Goal: Task Accomplishment & Management: Manage account settings

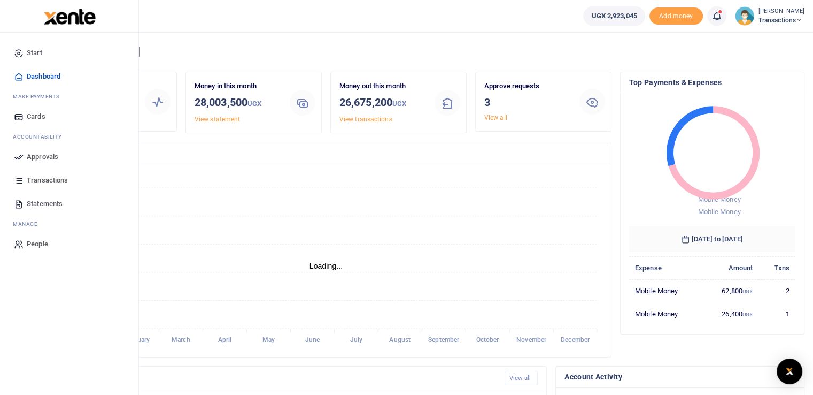
scroll to position [9, 9]
click at [21, 157] on icon at bounding box center [19, 157] width 10 height 10
click at [17, 157] on icon at bounding box center [19, 157] width 10 height 10
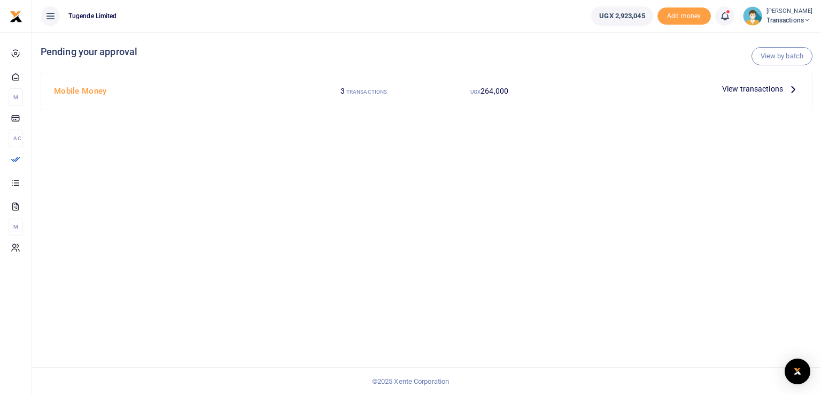
click at [742, 93] on span "View transactions" at bounding box center [753, 89] width 61 height 12
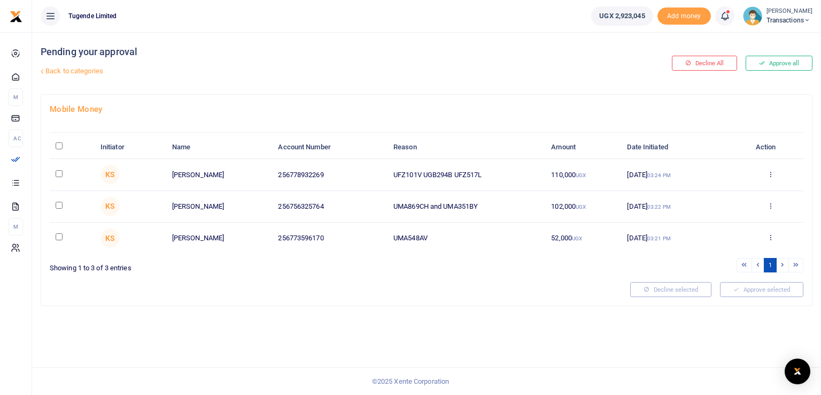
click at [290, 309] on div "Pending your approval Back to categories Decline All Approve all Mobile Money I…" at bounding box center [426, 213] width 789 height 363
drag, startPoint x: 434, startPoint y: 236, endPoint x: 377, endPoint y: 238, distance: 57.3
click at [377, 238] on tr "KS Brian Muhindo 256773596170 UMA548AV 52,000 UGX 11 Sep 2025 03:21 PM Approve …" at bounding box center [427, 237] width 754 height 31
copy tr "UMA548AV"
drag, startPoint x: 482, startPoint y: 206, endPoint x: 372, endPoint y: 209, distance: 109.7
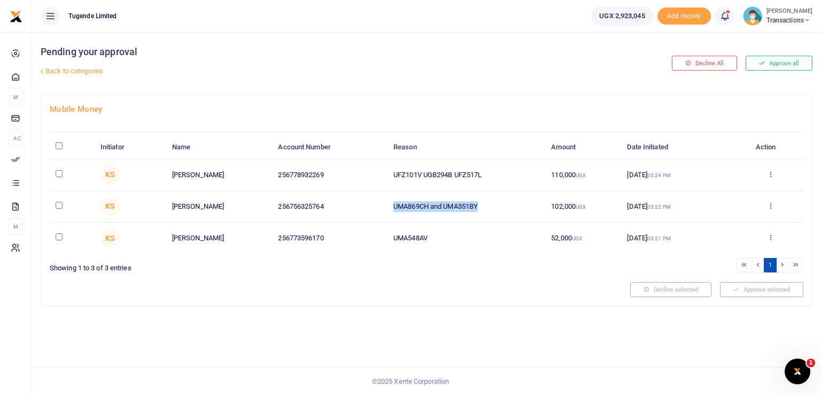
click at [372, 209] on tr "KS Gilbert Tumusiime 256756325764 UMA869CH and UMA351BY 102,000 UGX 11 Sep 2025…" at bounding box center [427, 207] width 754 height 32
copy tr "UMA869CH and UMA351BY"
click at [503, 343] on div "Pending your approval Back to categories Decline All Approve all Mobile Money I…" at bounding box center [426, 213] width 789 height 363
drag, startPoint x: 487, startPoint y: 174, endPoint x: 383, endPoint y: 175, distance: 104.3
click at [383, 175] on tr "KS Yasin Egau 256778932269 UFZ101V UGB294B UFZ517L 110,000 UGX 11 Sep 2025 03:2…" at bounding box center [427, 175] width 754 height 32
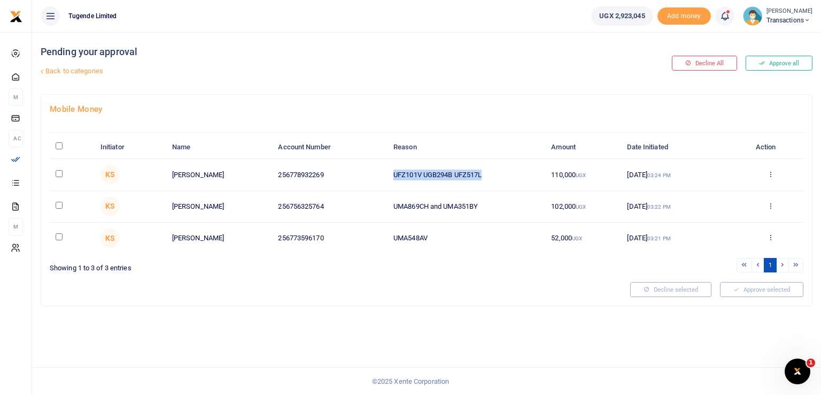
copy tr "UFZ101V UGB294B UFZ517L"
click at [451, 300] on div "Mobile Money Initiator Name Account Number Reason Amount Date Initiated Action …" at bounding box center [426, 200] width 771 height 211
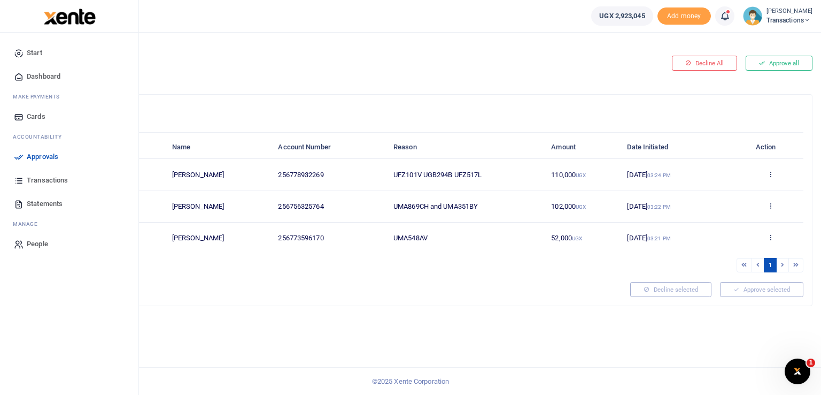
click at [18, 158] on icon at bounding box center [19, 157] width 10 height 10
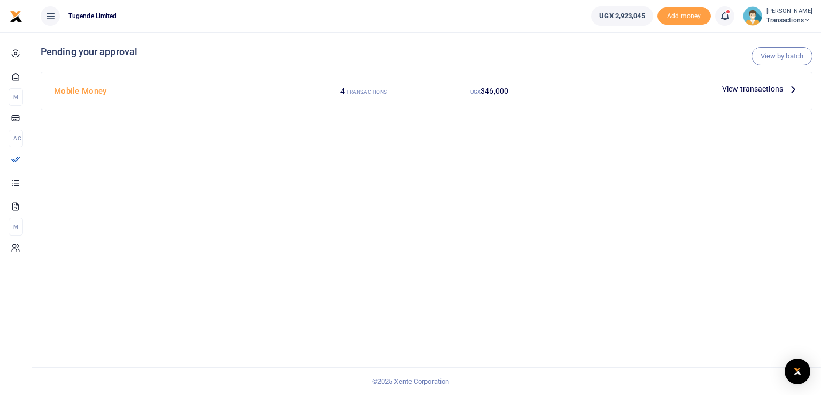
click at [751, 91] on span "View transactions" at bounding box center [753, 89] width 61 height 12
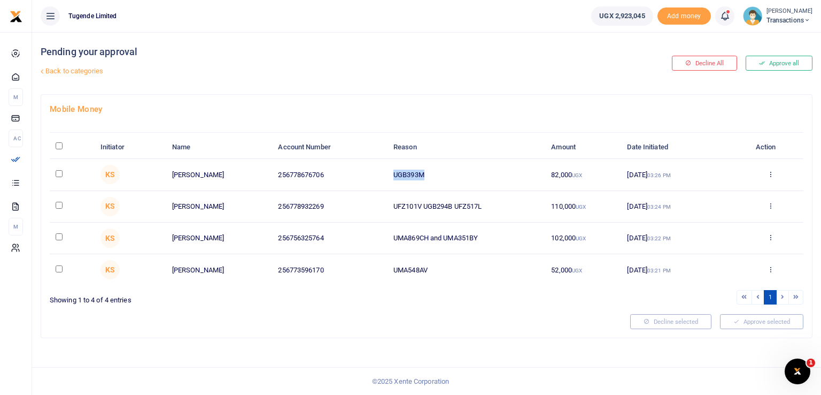
drag, startPoint x: 430, startPoint y: 171, endPoint x: 383, endPoint y: 172, distance: 46.5
click at [383, 172] on tr "KS [PERSON_NAME] 256778676706 UGB393M 82,000 UGX [DATE] 03:26 PM Approve Declin…" at bounding box center [427, 175] width 754 height 32
copy tr "UGB393M"
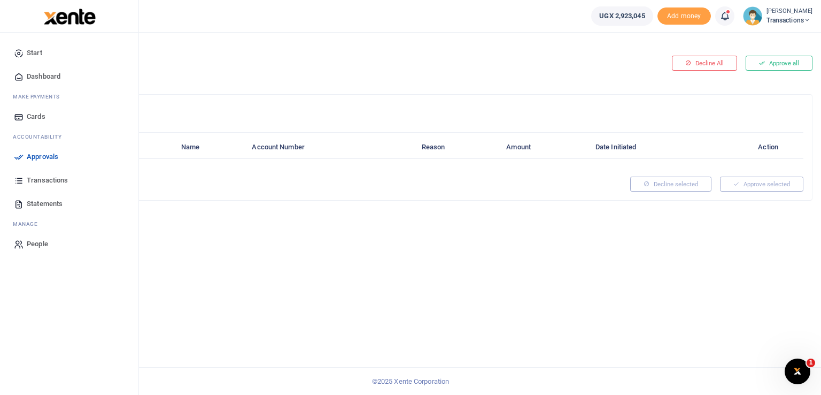
click at [22, 160] on icon at bounding box center [19, 157] width 10 height 10
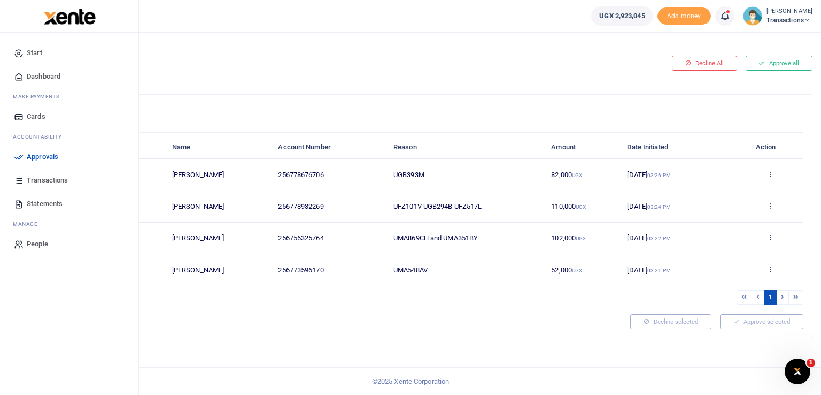
click at [25, 158] on link "Approvals" at bounding box center [69, 157] width 121 height 24
click at [18, 159] on icon at bounding box center [19, 157] width 10 height 10
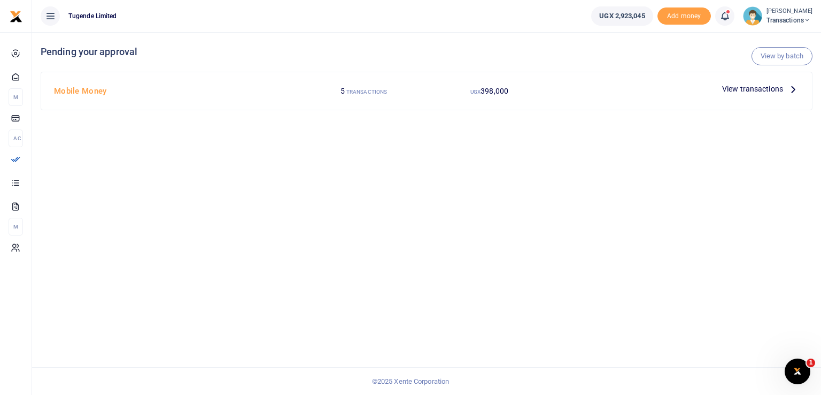
click at [734, 91] on span "View transactions" at bounding box center [753, 89] width 61 height 12
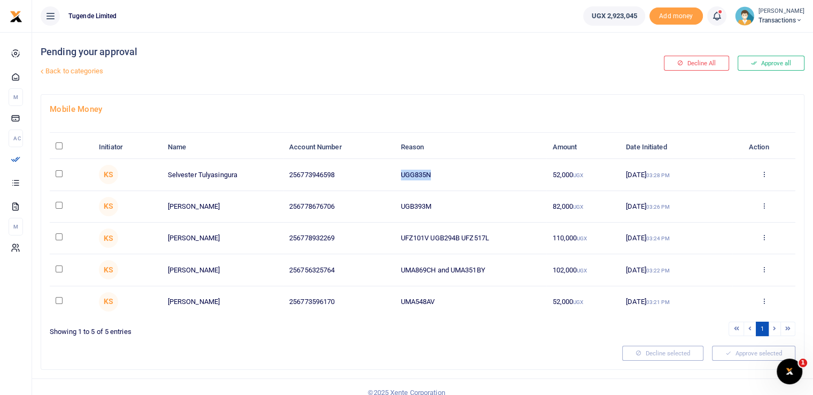
drag, startPoint x: 443, startPoint y: 172, endPoint x: 393, endPoint y: 172, distance: 50.3
click at [393, 172] on tr "KS Selvester Tulyasingura 256773946598 UGG835N 52,000 UGX 11 Sep 2025 03:28 PM …" at bounding box center [423, 175] width 746 height 32
copy tr "UGG835N"
click at [372, 96] on div "Mobile Money Initiator Name Account Number Reason Amount Date Initiated Action …" at bounding box center [422, 232] width 763 height 274
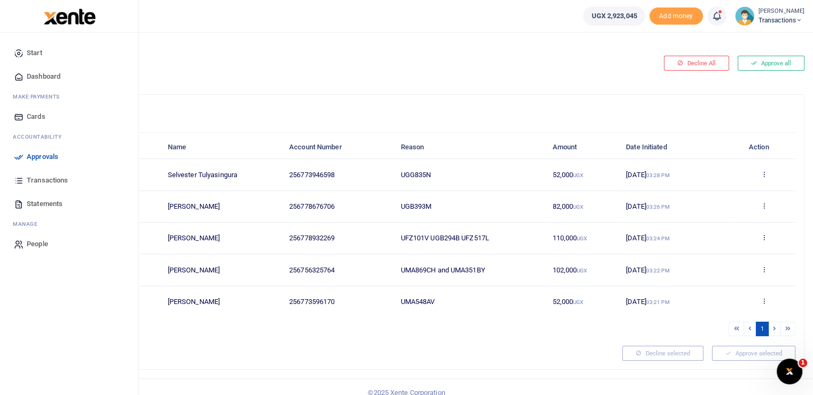
click at [16, 154] on icon at bounding box center [19, 157] width 10 height 10
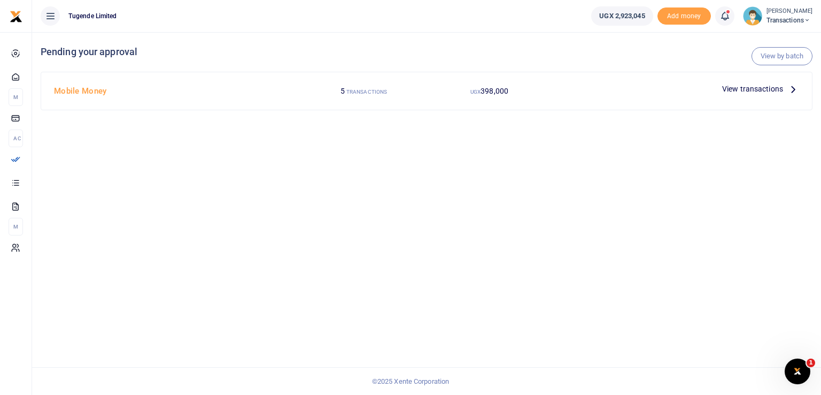
click at [740, 90] on span "View transactions" at bounding box center [753, 89] width 61 height 12
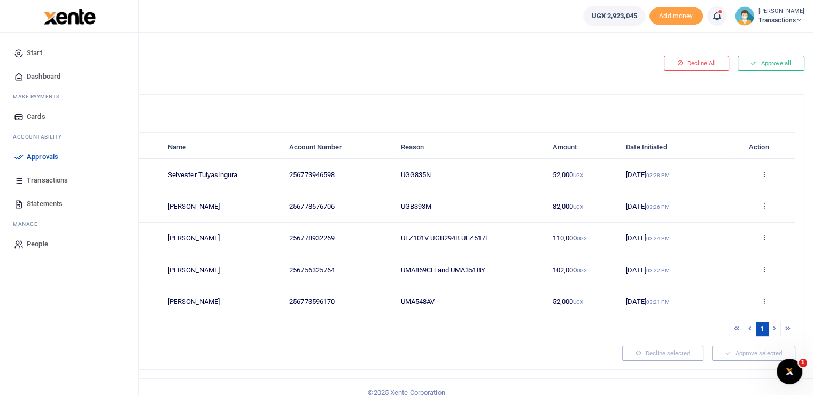
click at [19, 159] on icon at bounding box center [19, 157] width 10 height 10
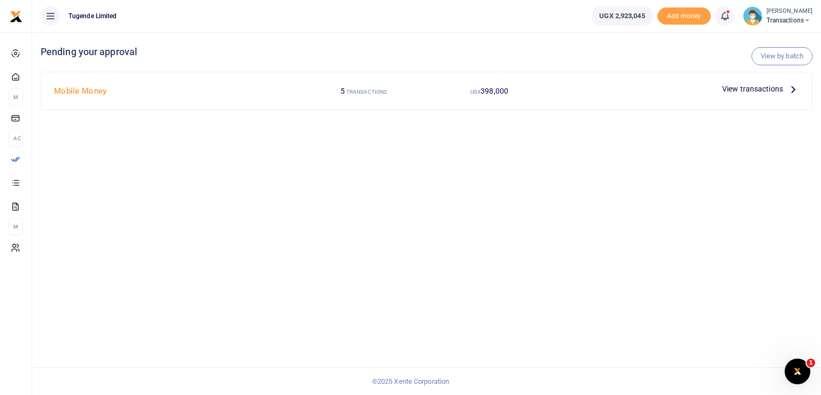
click at [738, 86] on span "View transactions" at bounding box center [753, 89] width 61 height 12
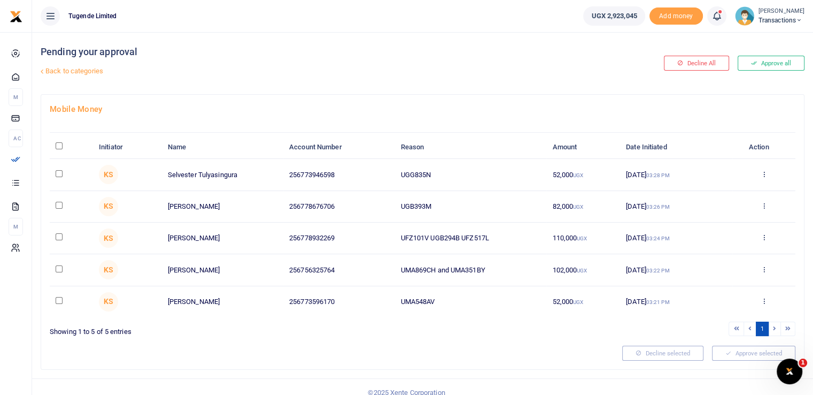
click at [783, 18] on span "Transactions" at bounding box center [782, 21] width 46 height 10
click at [755, 37] on link "Switch accounts" at bounding box center [762, 39] width 85 height 15
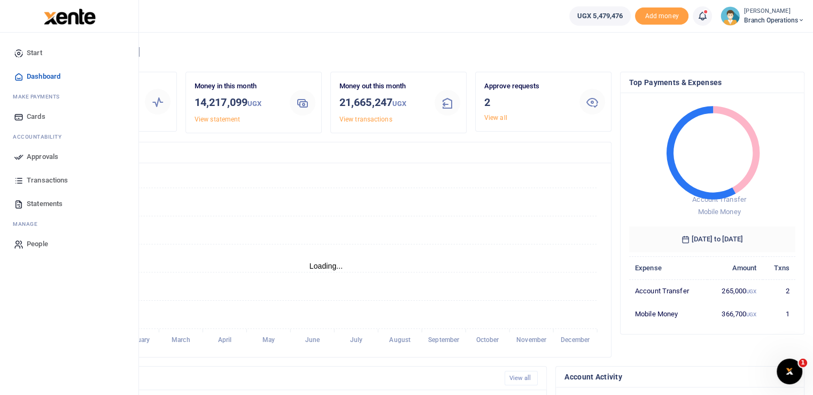
scroll to position [9, 9]
click at [28, 155] on span "Approvals" at bounding box center [43, 156] width 32 height 11
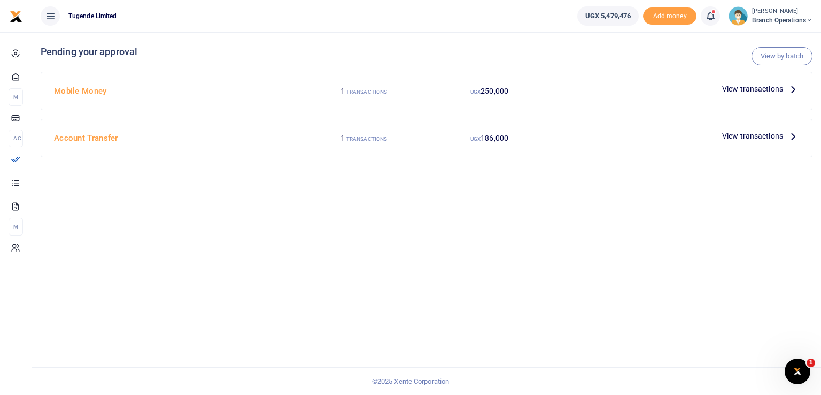
click at [739, 140] on span "View transactions" at bounding box center [753, 136] width 61 height 12
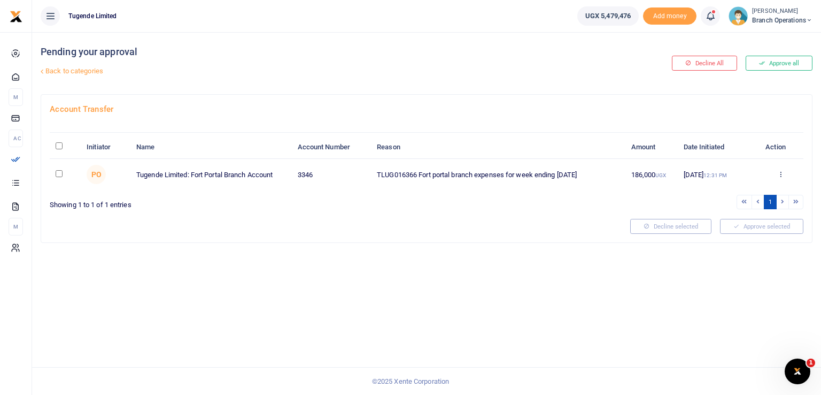
click at [54, 68] on link "Back to categories" at bounding box center [295, 71] width 515 height 18
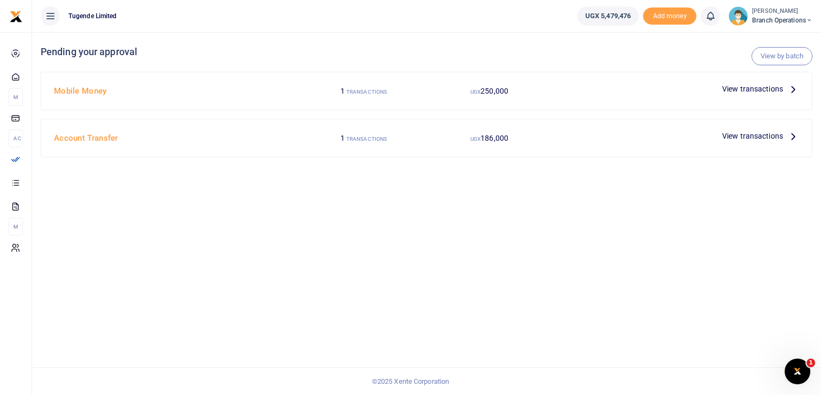
click at [747, 135] on span "View transactions" at bounding box center [753, 136] width 61 height 12
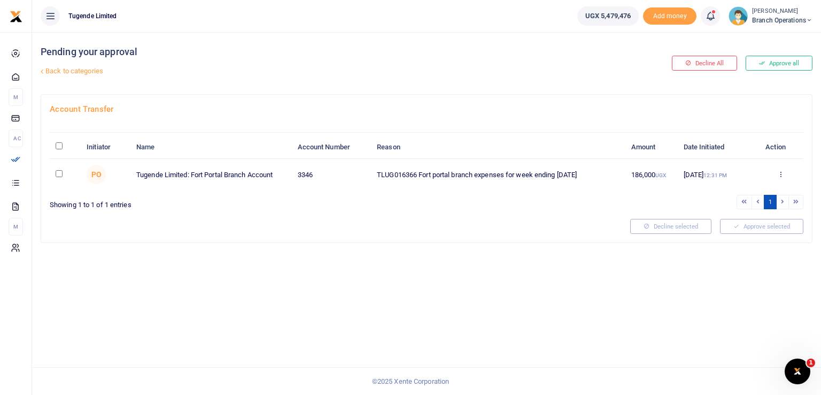
click at [58, 173] on input "checkbox" at bounding box center [59, 173] width 7 height 7
checkbox input "true"
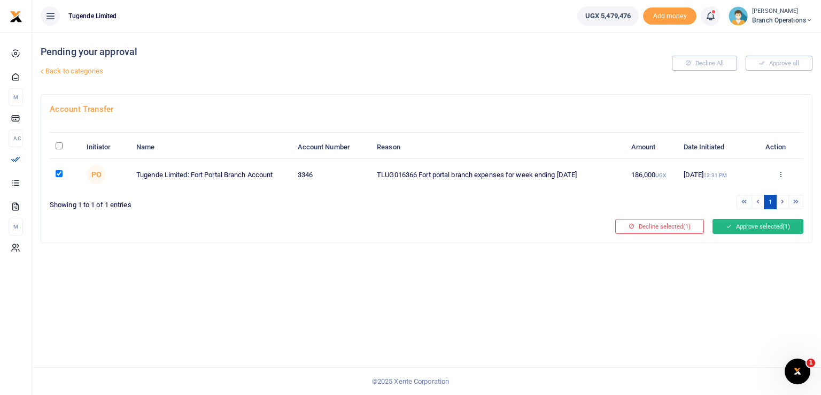
click at [751, 228] on button "Approve selected (1)" at bounding box center [758, 226] width 91 height 15
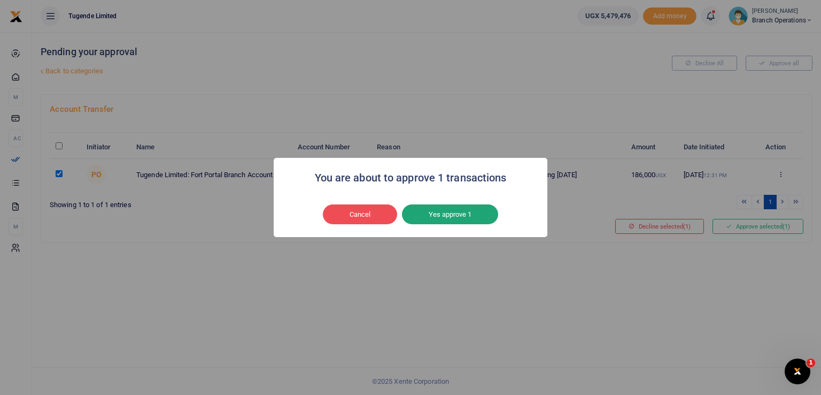
click at [441, 216] on button "Yes approve 1" at bounding box center [450, 214] width 96 height 20
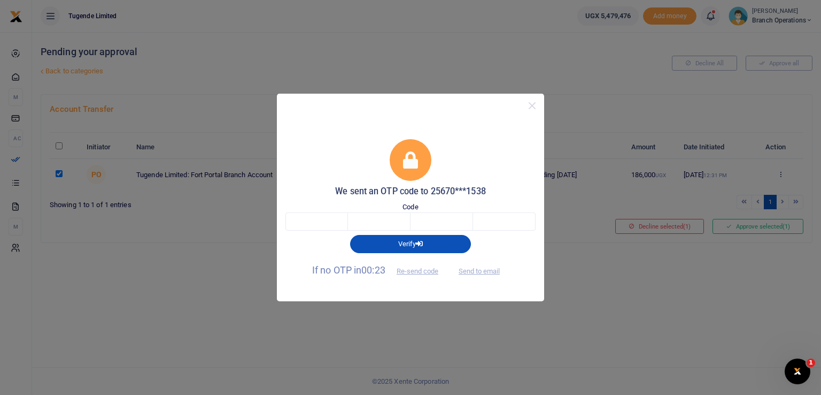
click at [118, 309] on div "We sent an OTP code to 25670***1538 Code Verify If no OTP in 00:23 Re-send code…" at bounding box center [410, 197] width 821 height 395
click at [337, 220] on input "text" at bounding box center [317, 221] width 63 height 18
type input "2"
type input "4"
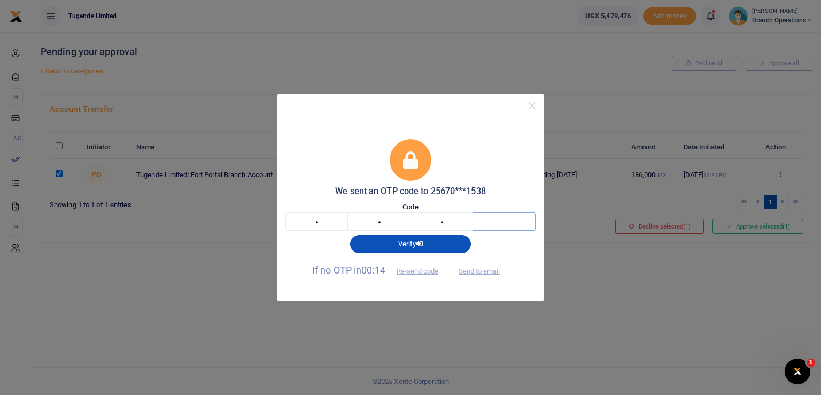
type input "4"
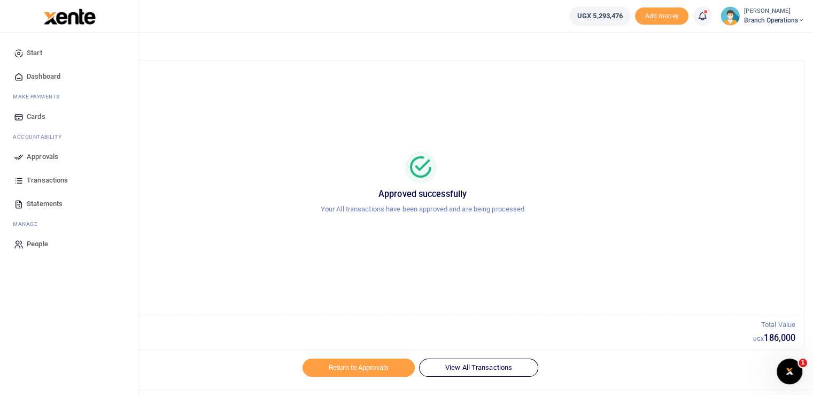
click at [34, 159] on span "Approvals" at bounding box center [43, 156] width 32 height 11
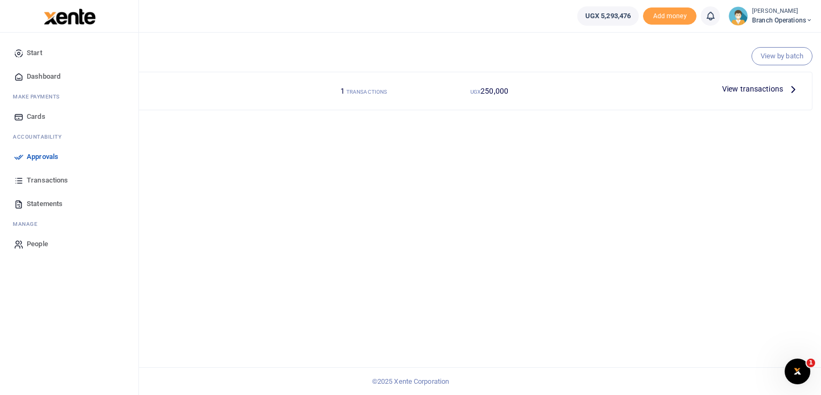
click at [19, 157] on icon at bounding box center [19, 157] width 10 height 10
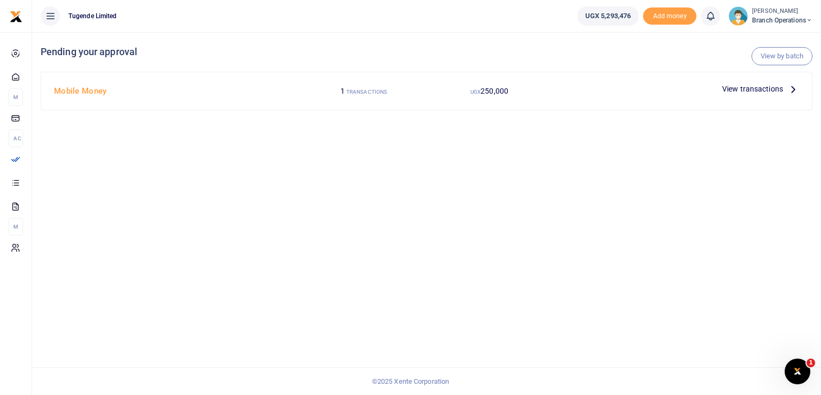
click at [731, 90] on span "View transactions" at bounding box center [753, 89] width 61 height 12
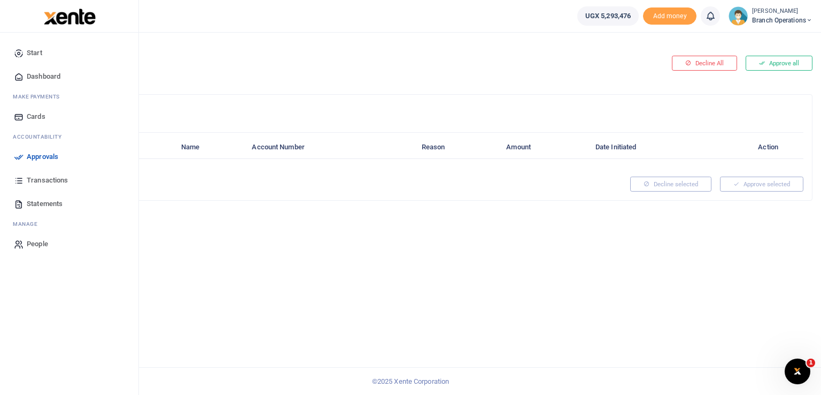
click at [21, 157] on icon at bounding box center [19, 157] width 10 height 10
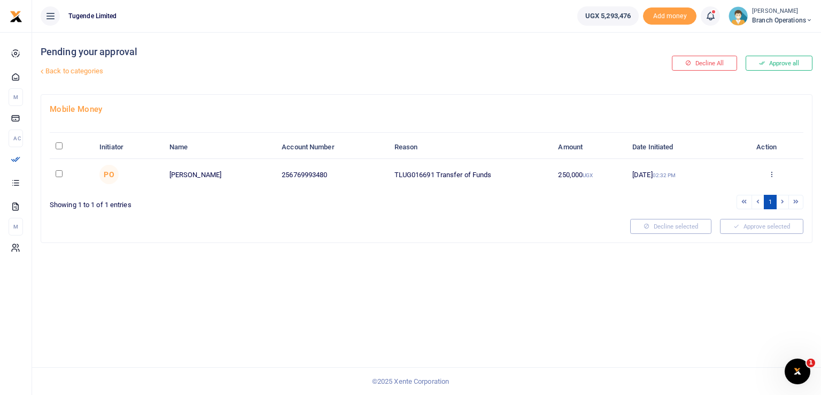
click at [404, 271] on div "Pending your approval Back to categories Decline All Approve all Mobile Money I…" at bounding box center [426, 213] width 789 height 363
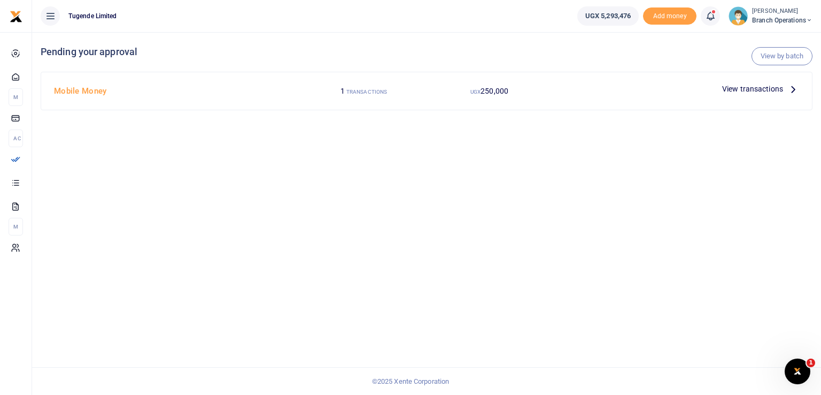
click at [749, 91] on span "View transactions" at bounding box center [753, 89] width 61 height 12
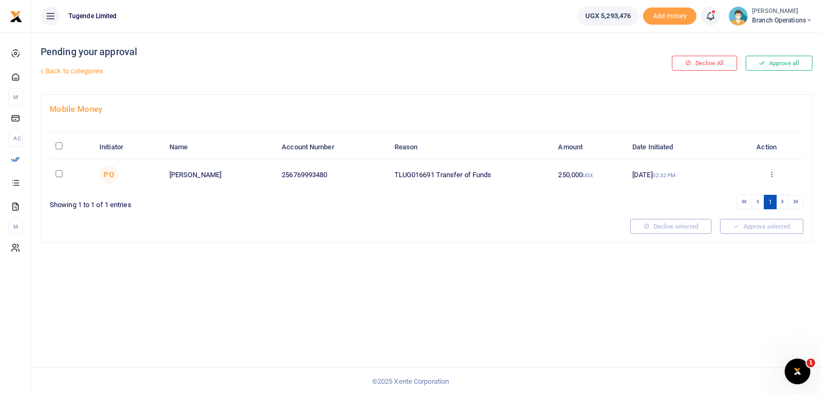
click at [56, 172] on input "checkbox" at bounding box center [59, 173] width 7 height 7
checkbox input "true"
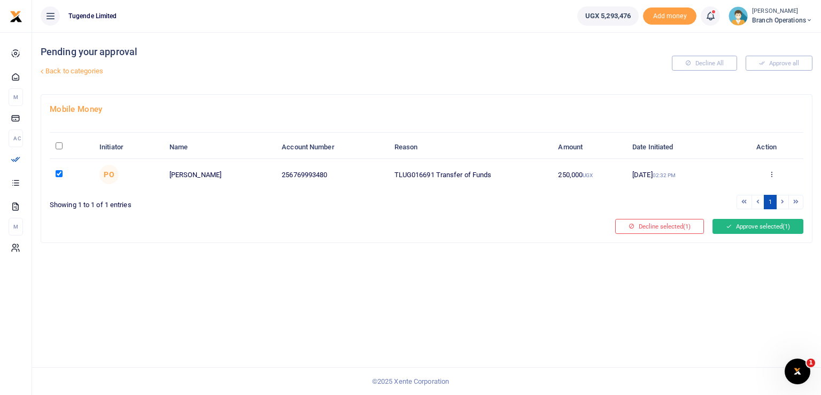
click at [756, 226] on button "Approve selected (1)" at bounding box center [758, 226] width 91 height 15
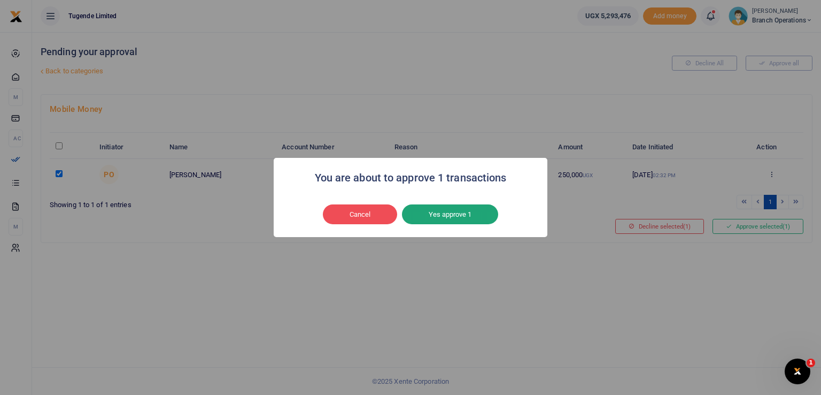
click at [442, 212] on button "Yes approve 1" at bounding box center [450, 214] width 96 height 20
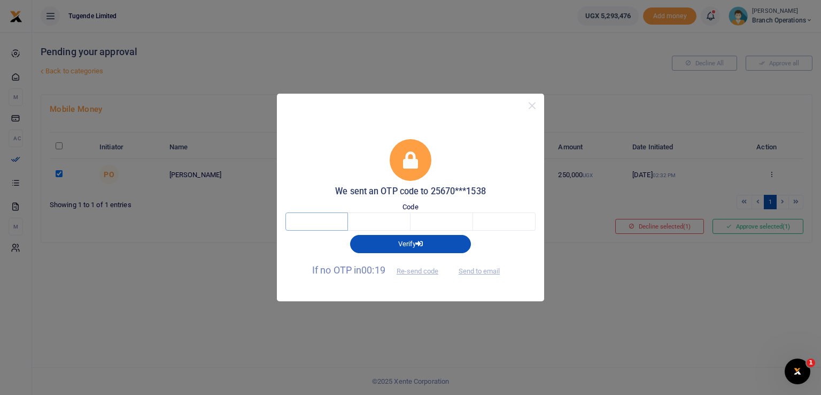
click at [327, 225] on input "text" at bounding box center [317, 221] width 63 height 18
type input "7"
type input "0"
type input "3"
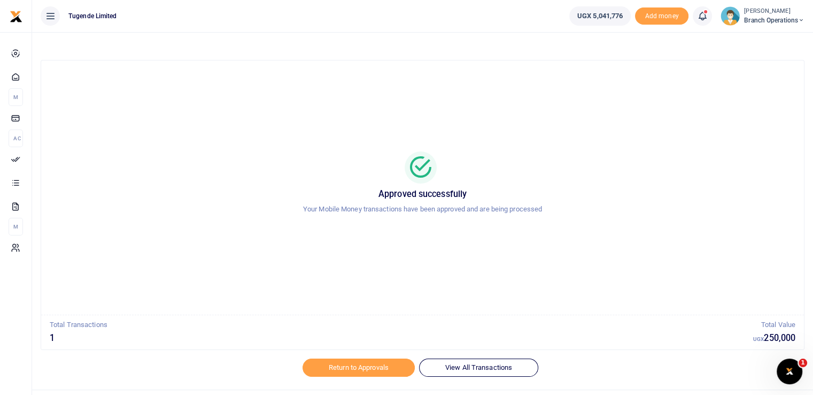
click at [762, 20] on span "Branch Operations" at bounding box center [774, 21] width 60 height 10
click at [754, 39] on link "Switch accounts" at bounding box center [763, 39] width 85 height 15
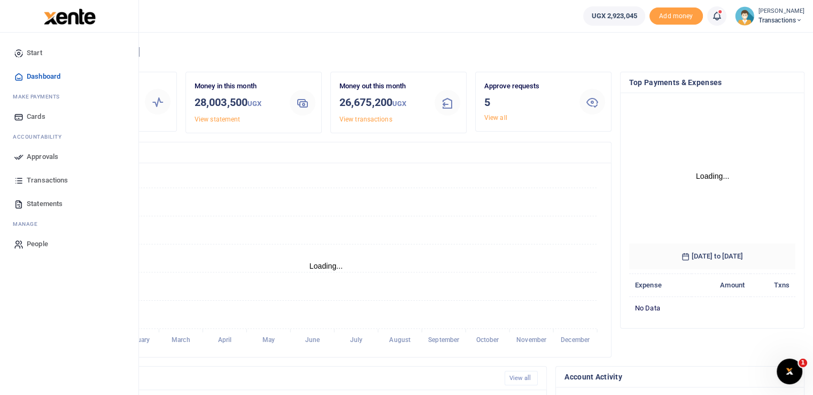
scroll to position [142, 158]
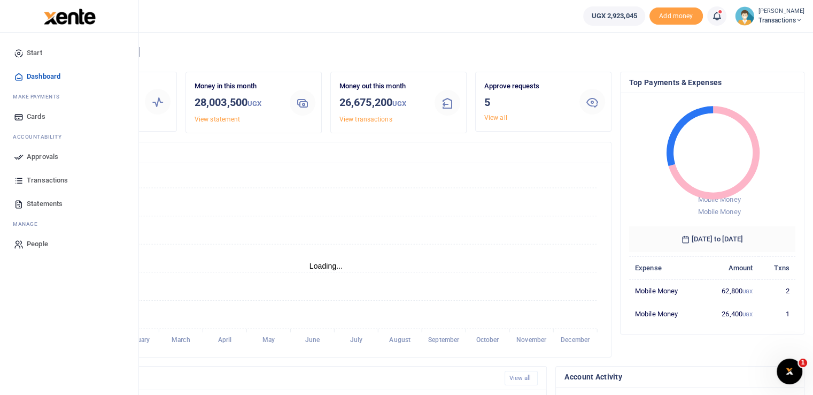
click at [16, 155] on icon at bounding box center [19, 157] width 10 height 10
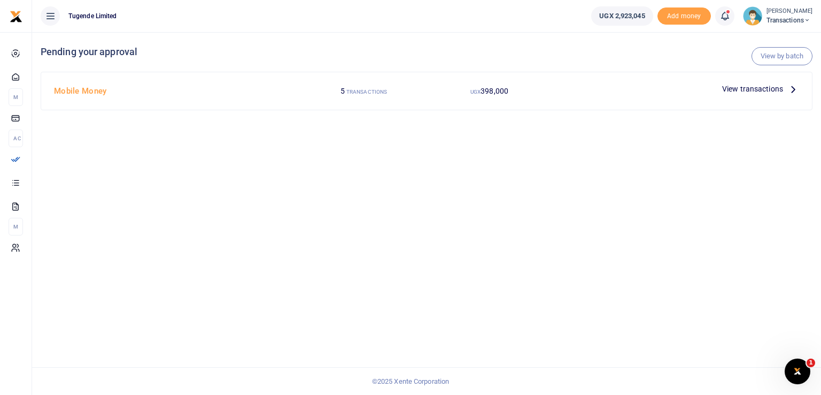
click at [739, 90] on span "View transactions" at bounding box center [753, 89] width 61 height 12
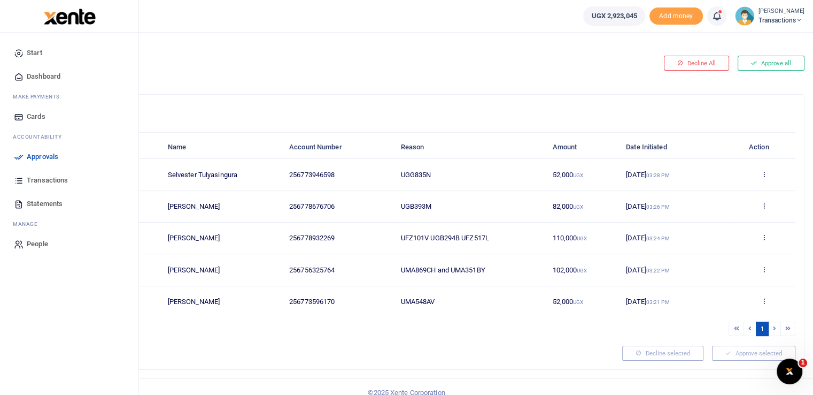
click at [17, 156] on icon at bounding box center [19, 157] width 10 height 10
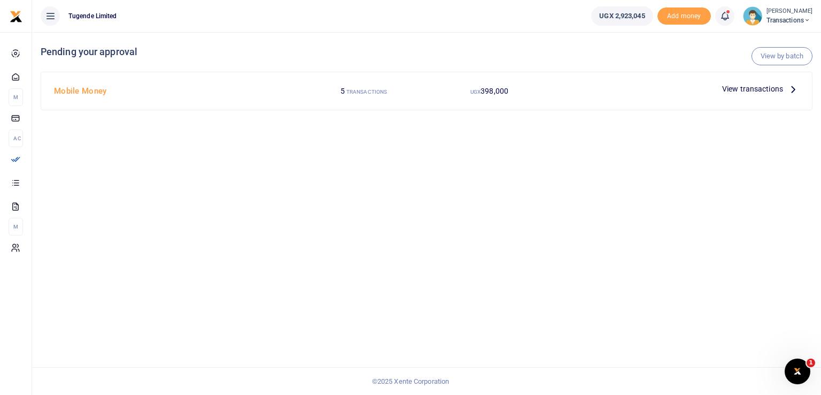
click at [726, 90] on span "View transactions" at bounding box center [753, 89] width 61 height 12
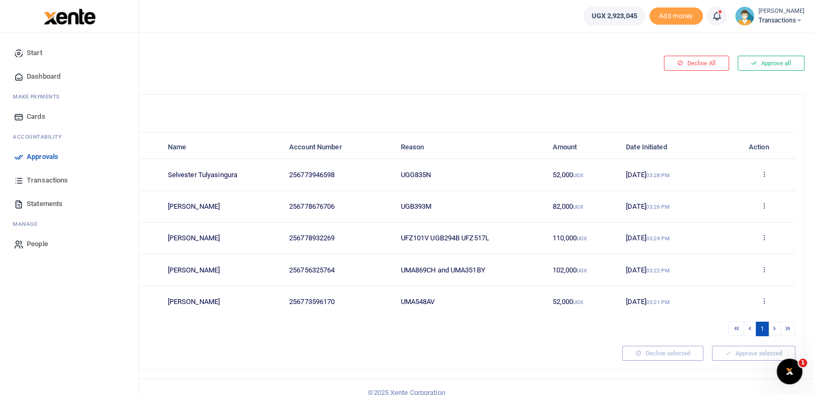
click at [17, 157] on icon at bounding box center [19, 157] width 10 height 10
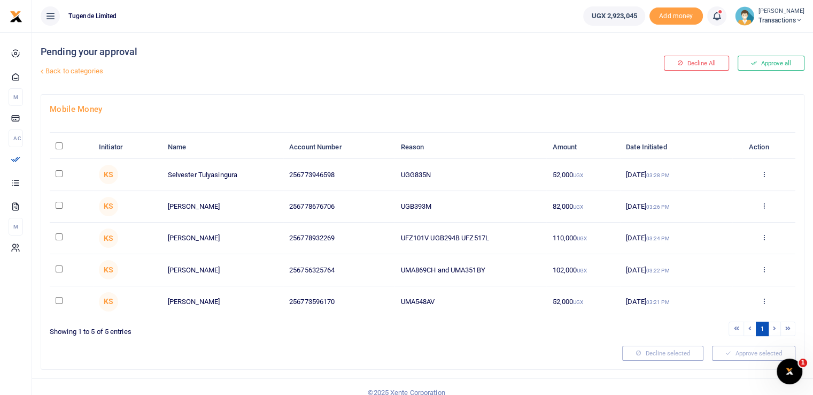
click at [432, 191] on td "UGB393M" at bounding box center [471, 207] width 152 height 32
drag, startPoint x: 439, startPoint y: 176, endPoint x: 344, endPoint y: 180, distance: 94.8
click at [344, 180] on tr "KS Selvester Tulyasingura 256773946598 UGG835N 52,000 UGX 11 Sep 2025 03:28 PM …" at bounding box center [423, 175] width 746 height 32
copy tr "UGG835N"
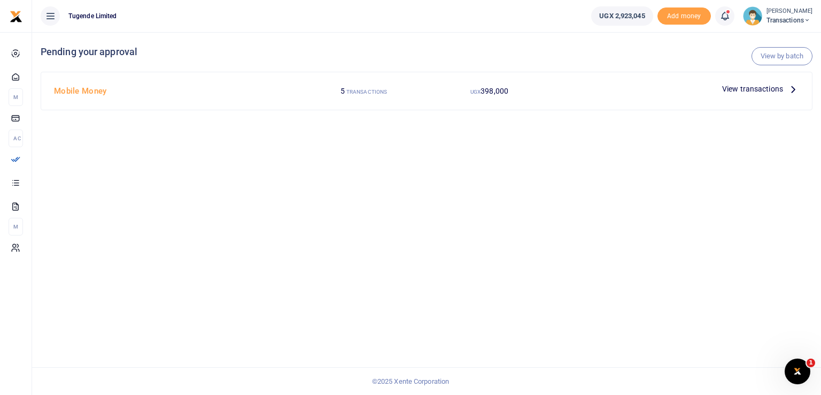
click at [741, 86] on span "View transactions" at bounding box center [753, 89] width 61 height 12
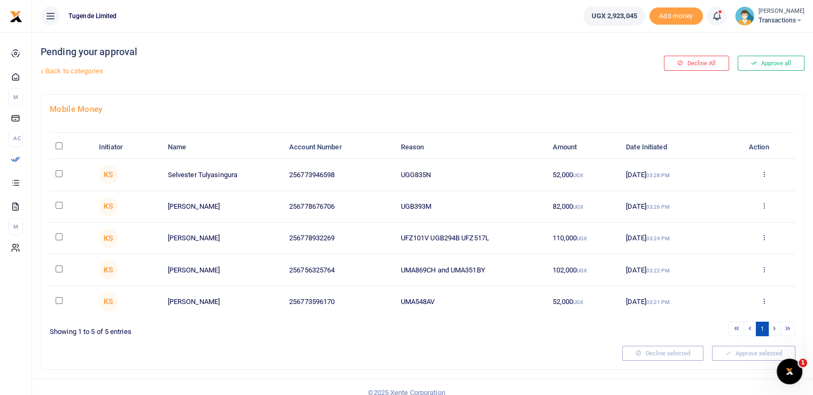
click at [57, 145] on input "\a \a : activate to sort column descending" at bounding box center [59, 145] width 7 height 7
checkbox input "true"
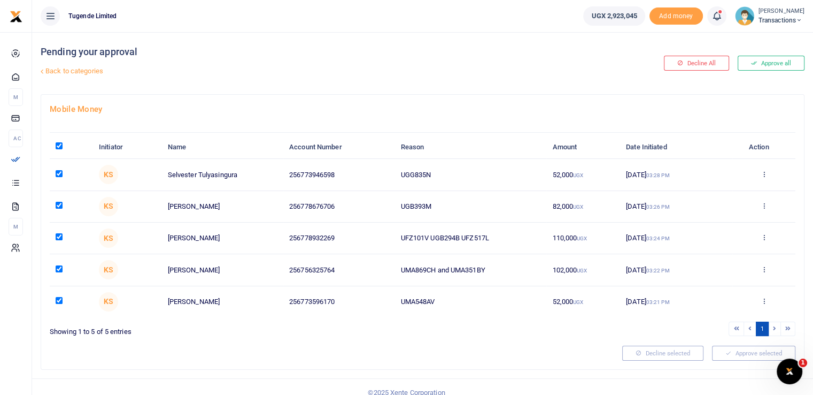
checkbox input "true"
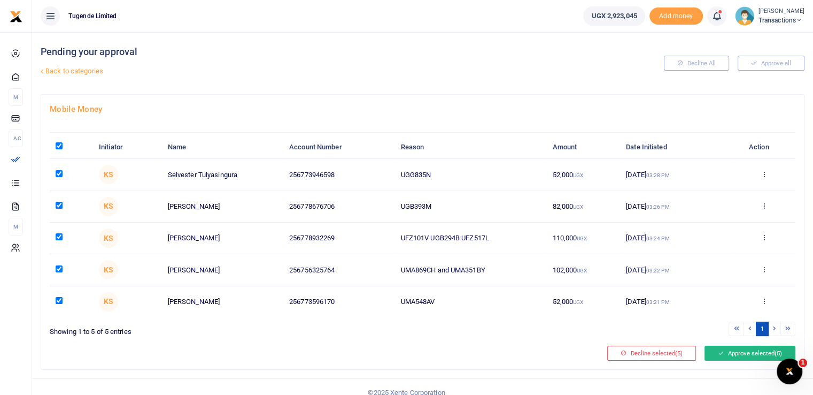
click at [734, 352] on button "Approve selected (5)" at bounding box center [750, 352] width 91 height 15
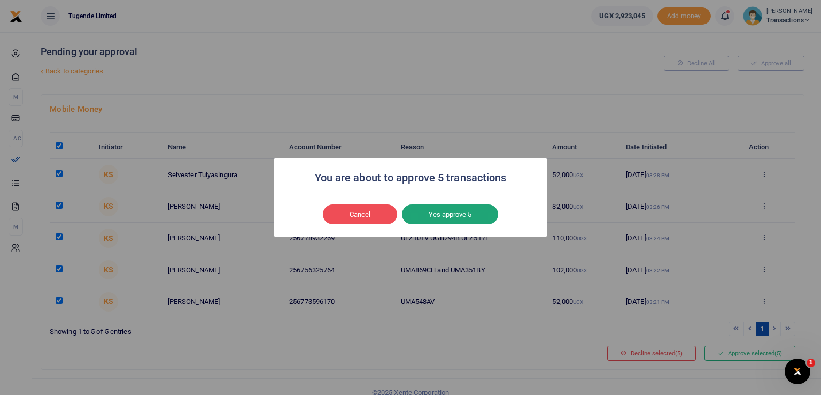
click at [431, 212] on button "Yes approve 5" at bounding box center [450, 214] width 96 height 20
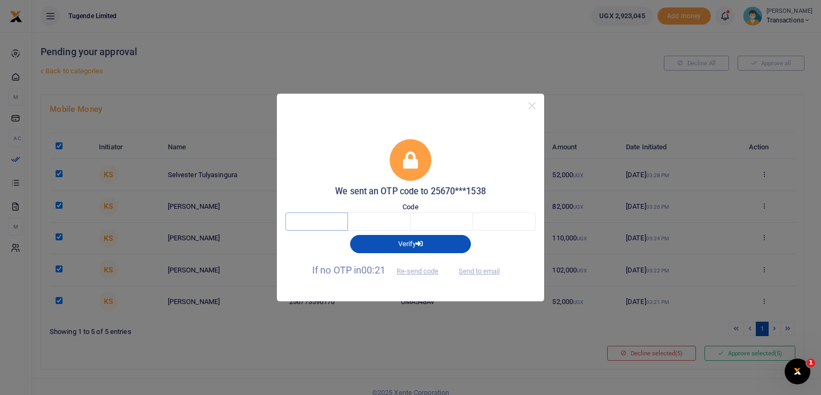
click at [310, 226] on input "text" at bounding box center [317, 221] width 63 height 18
type input "3"
type input "8"
type input "4"
type input "0"
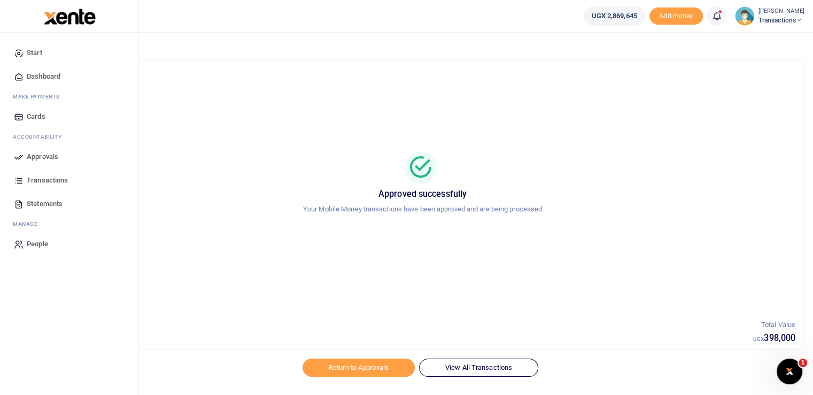
click at [18, 155] on icon at bounding box center [19, 157] width 10 height 10
